Goal: Information Seeking & Learning: Learn about a topic

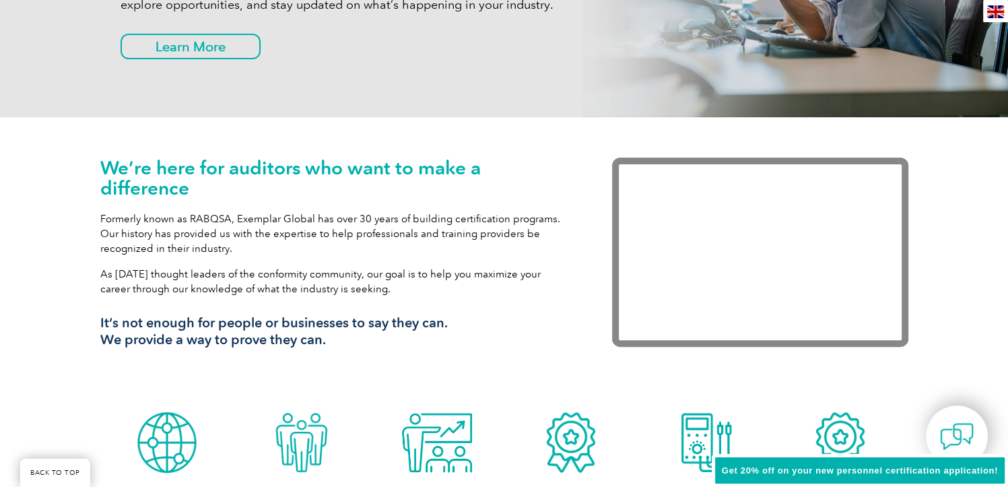
scroll to position [337, 0]
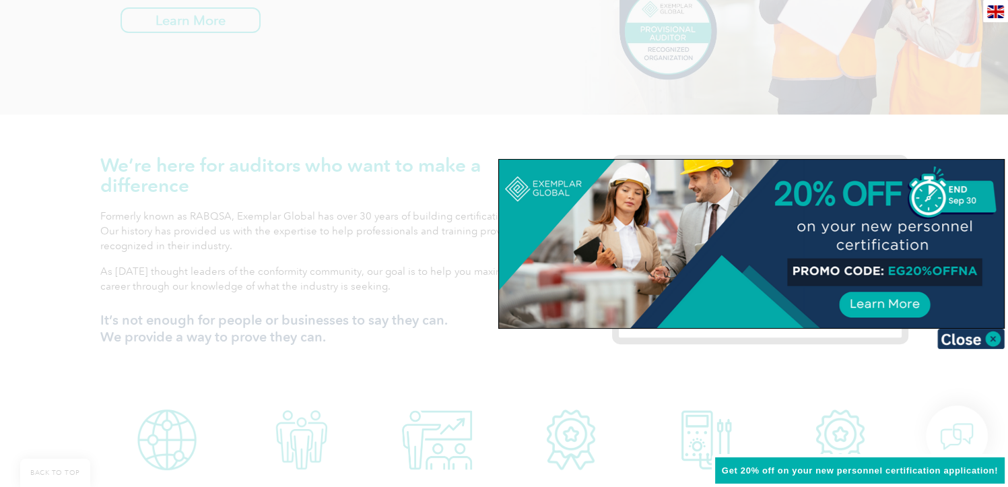
click at [730, 394] on div at bounding box center [504, 243] width 1008 height 487
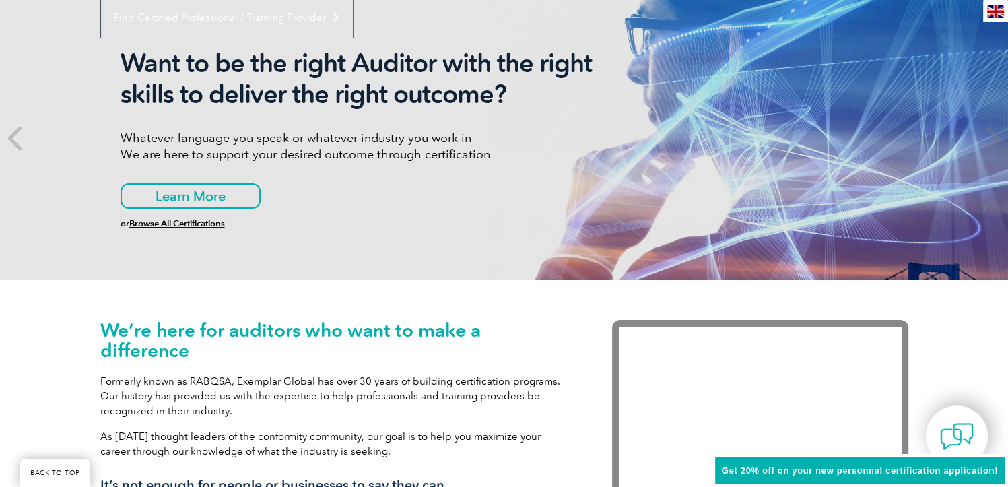
scroll to position [0, 0]
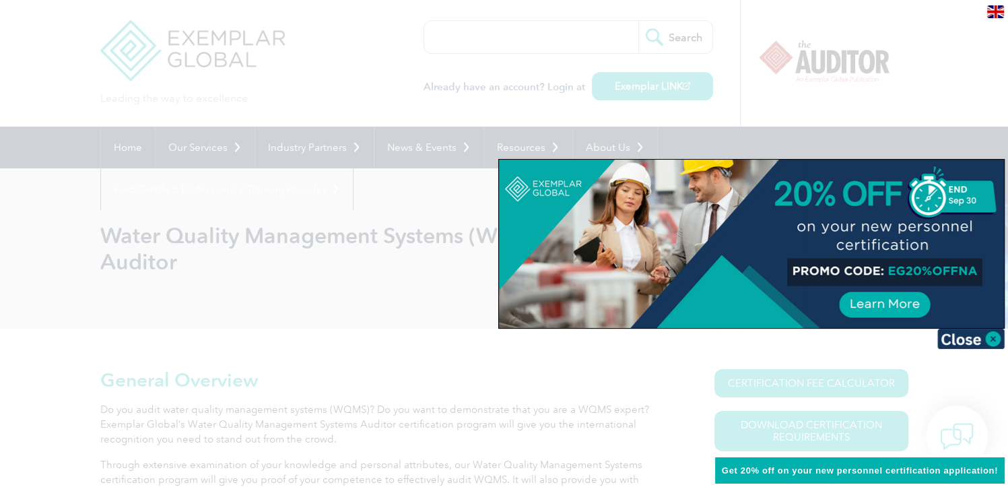
click at [375, 285] on div at bounding box center [504, 243] width 1008 height 487
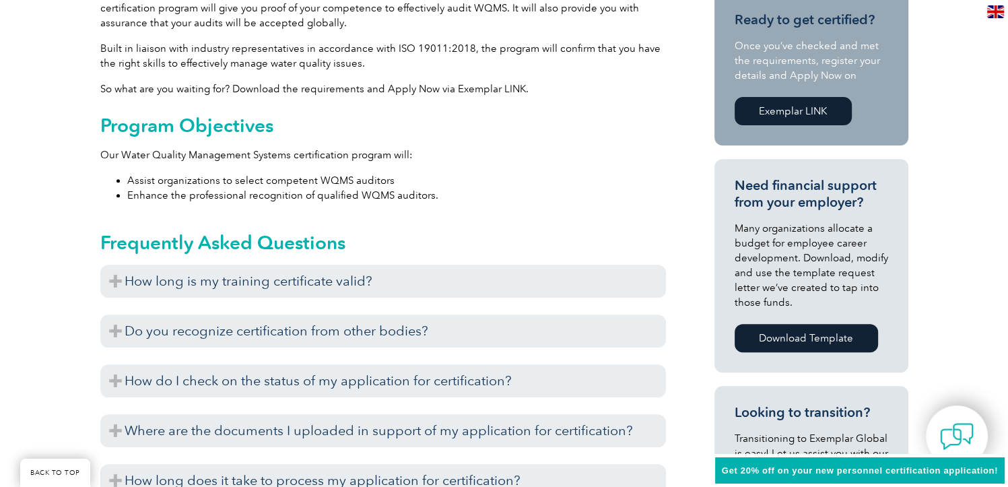
scroll to position [538, 0]
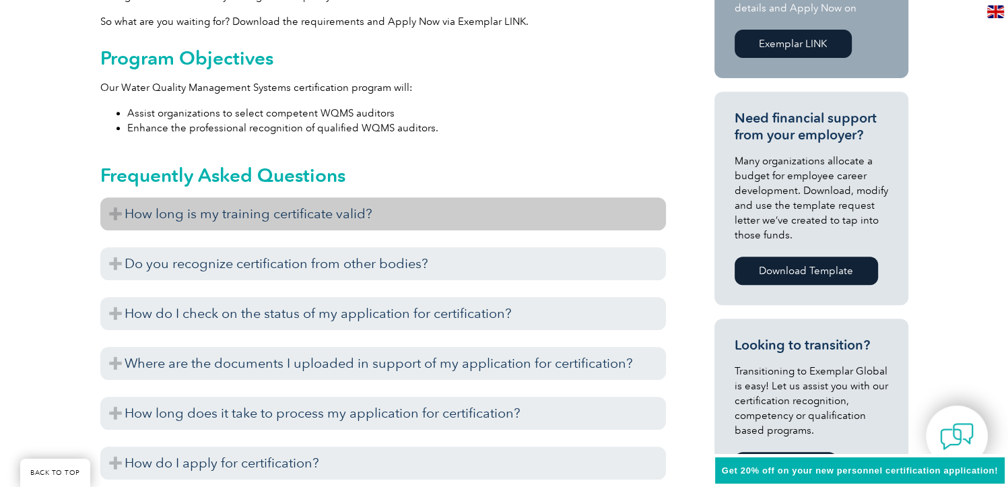
click at [319, 207] on h3 "How long is my training certificate valid?" at bounding box center [382, 213] width 565 height 33
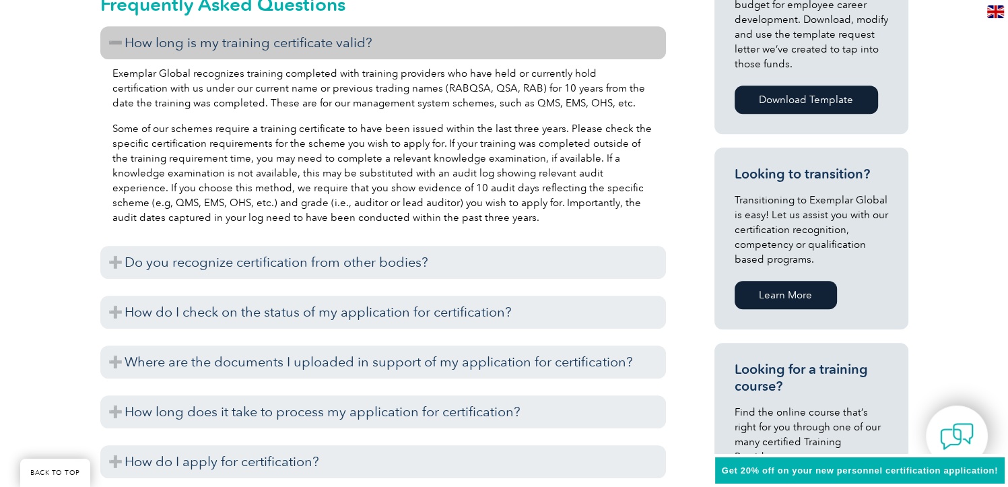
scroll to position [740, 0]
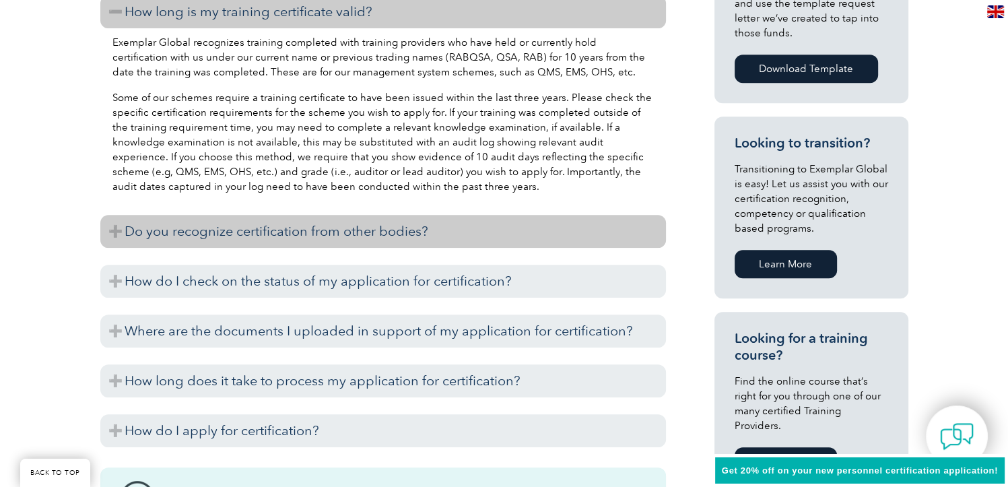
click at [319, 229] on h3 "Do you recognize certification from other bodies?" at bounding box center [382, 231] width 565 height 33
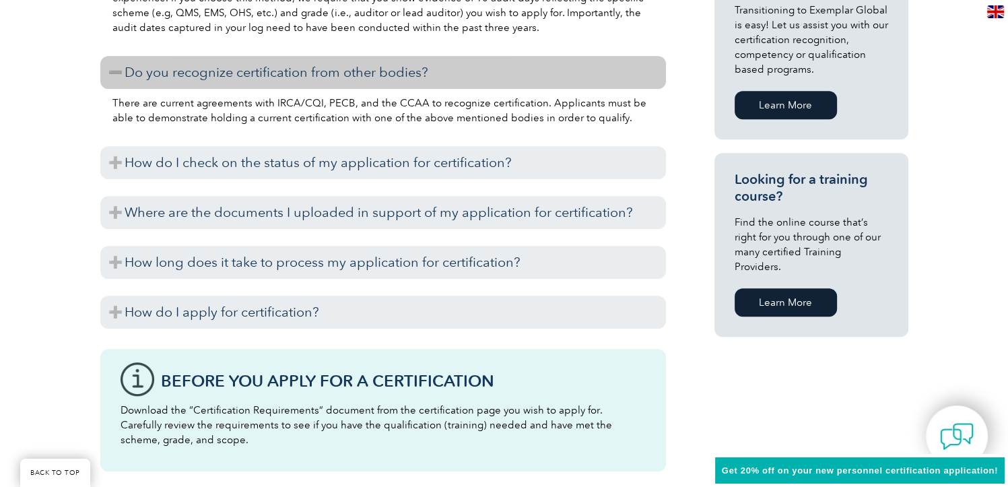
scroll to position [942, 0]
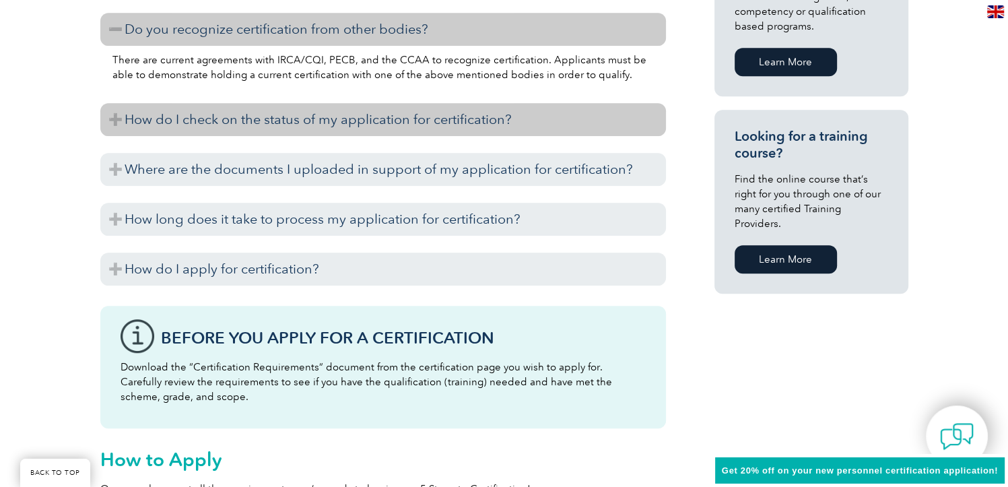
click at [331, 127] on h3 "How do I check on the status of my application for certification?" at bounding box center [382, 119] width 565 height 33
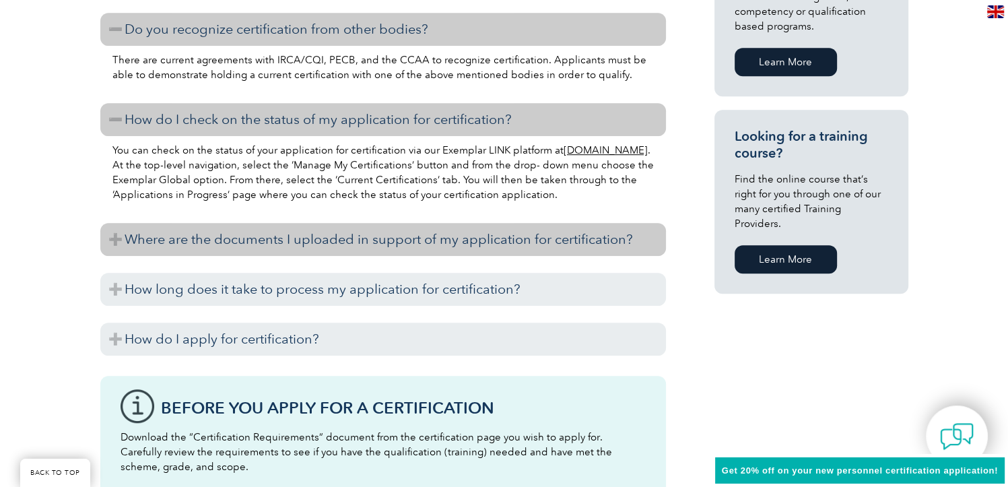
click at [392, 236] on h3 "Where are the documents I uploaded in support of my application for certificati…" at bounding box center [382, 239] width 565 height 33
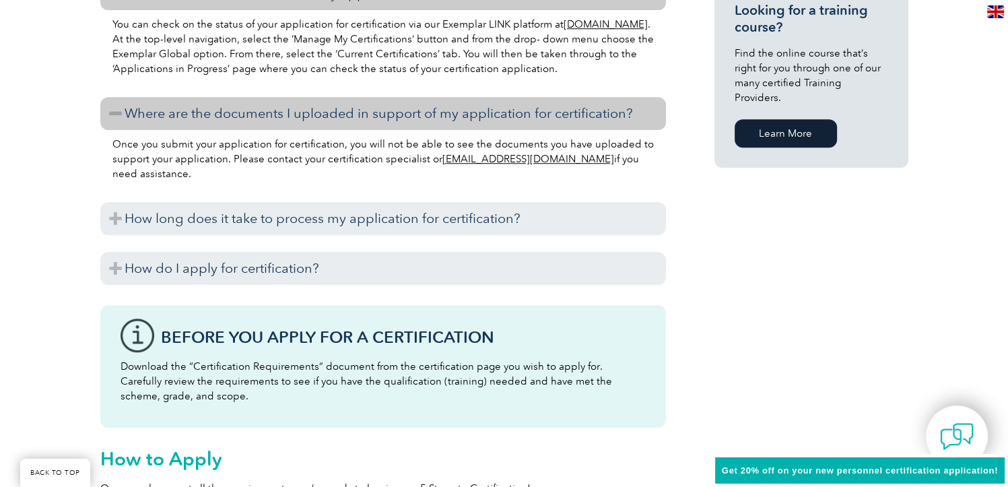
scroll to position [1077, 0]
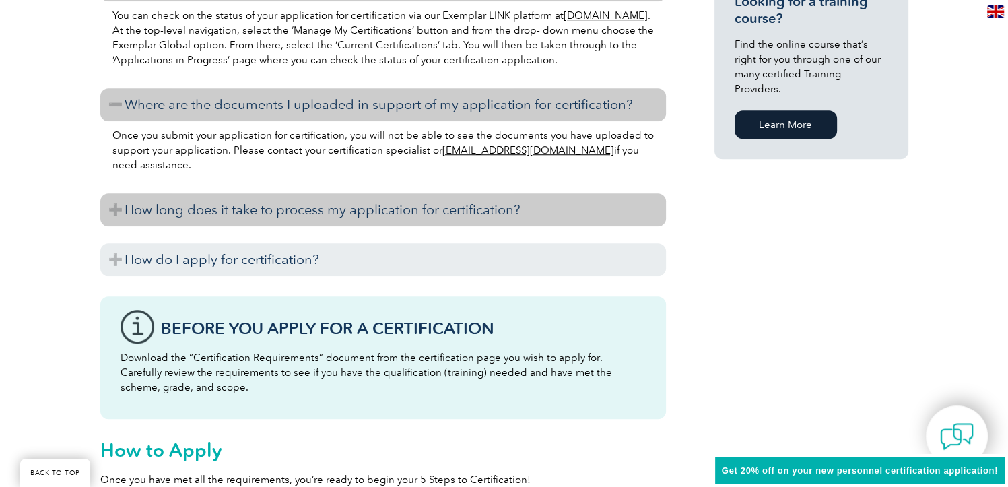
click at [390, 212] on h3 "How long does it take to process my application for certification?" at bounding box center [382, 209] width 565 height 33
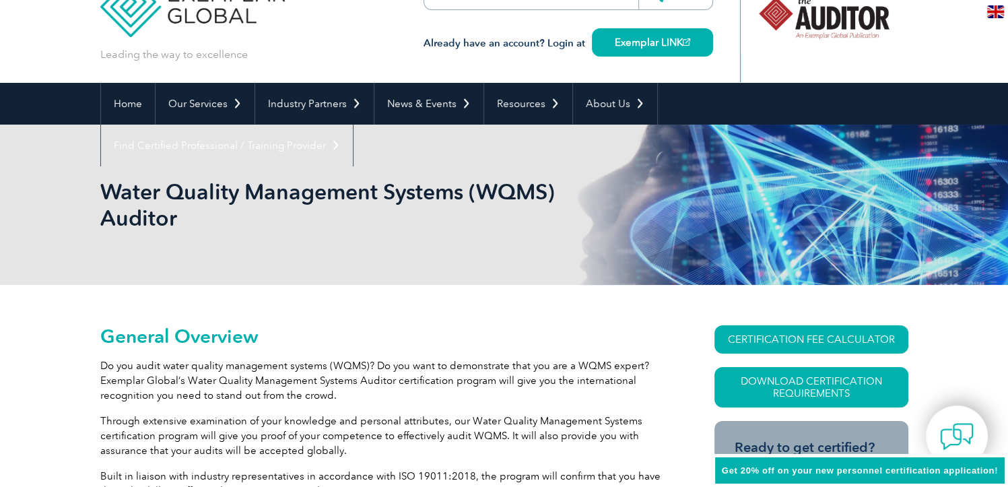
scroll to position [0, 0]
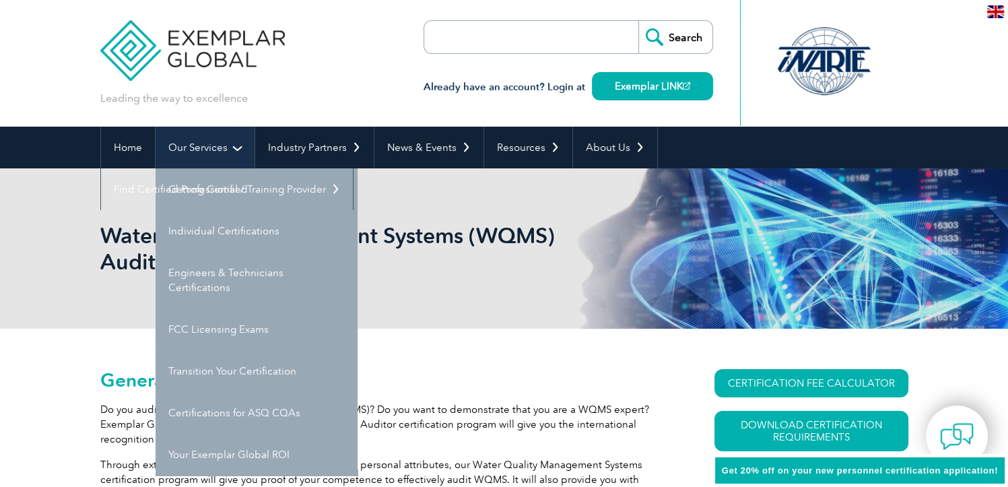
click at [197, 147] on link "Our Services" at bounding box center [204, 148] width 99 height 42
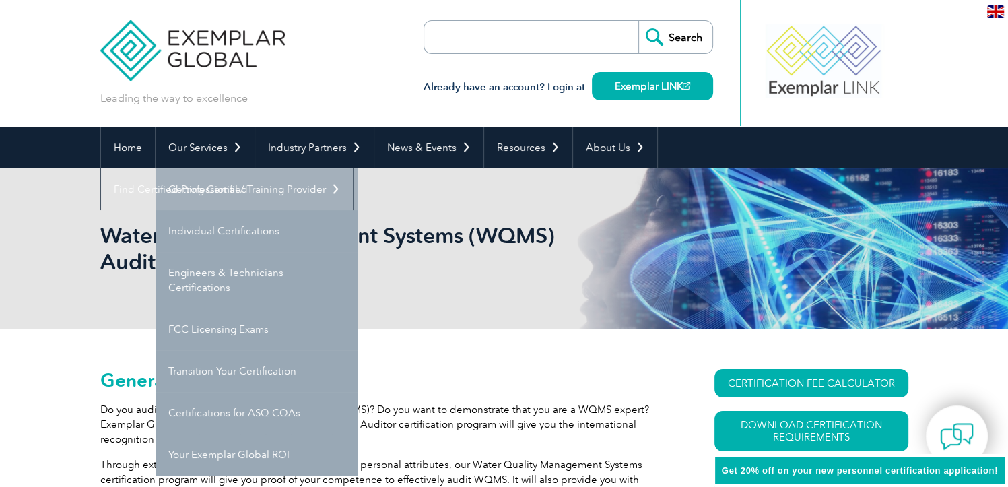
click at [207, 193] on link "Getting Certified" at bounding box center [256, 189] width 202 height 42
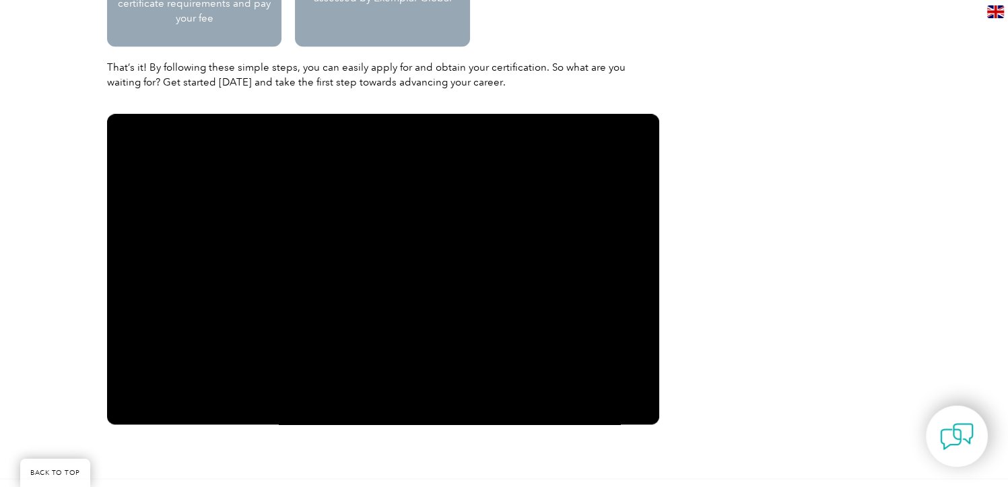
scroll to position [1683, 0]
